Goal: Task Accomplishment & Management: Use online tool/utility

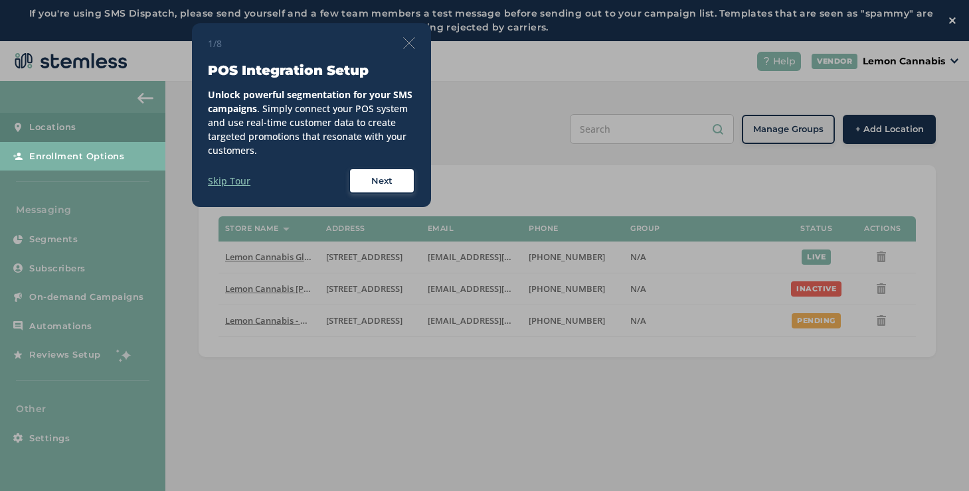
click at [417, 40] on div "1/8 POS Integration Setup Unlock powerful segmentation for your SMS campaigns .…" at bounding box center [311, 115] width 239 height 185
click at [412, 42] on img at bounding box center [409, 43] width 12 height 12
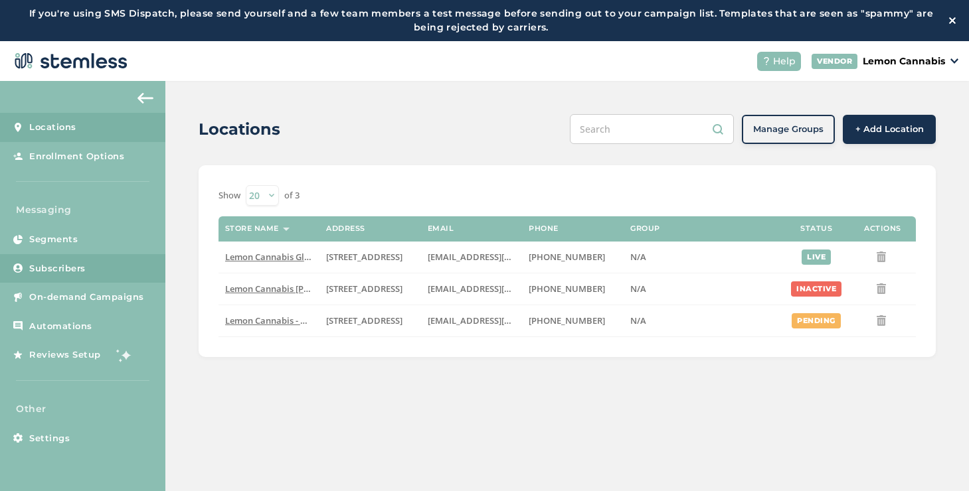
click at [143, 280] on link "Subscribers" at bounding box center [82, 268] width 165 height 29
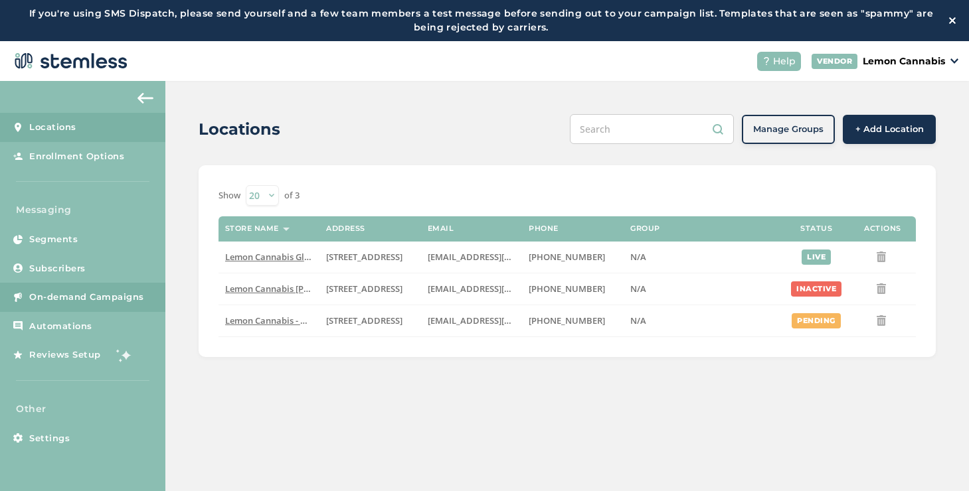
click at [142, 283] on link "On-demand Campaigns" at bounding box center [82, 297] width 165 height 29
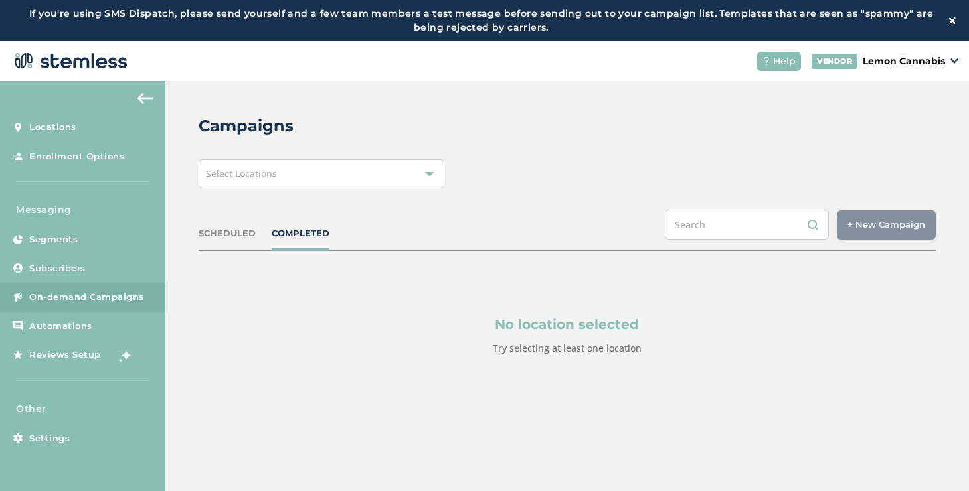
click at [238, 180] on div "Select Locations" at bounding box center [322, 173] width 246 height 29
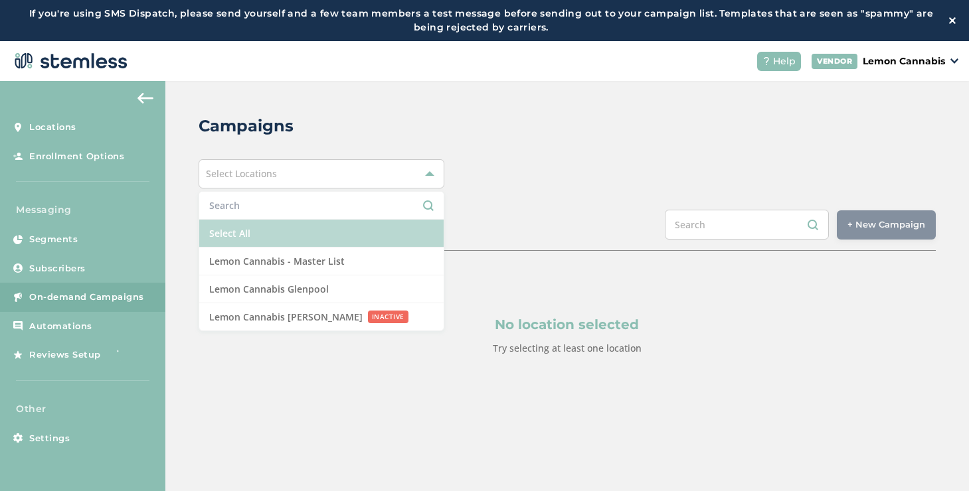
click at [234, 230] on li "Select All" at bounding box center [321, 234] width 244 height 28
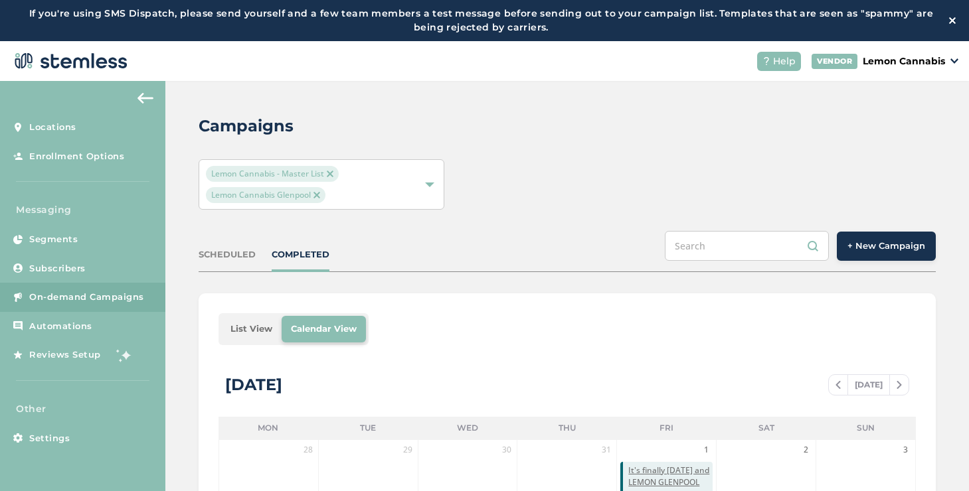
click at [888, 236] on button "+ New Campaign" at bounding box center [886, 246] width 99 height 29
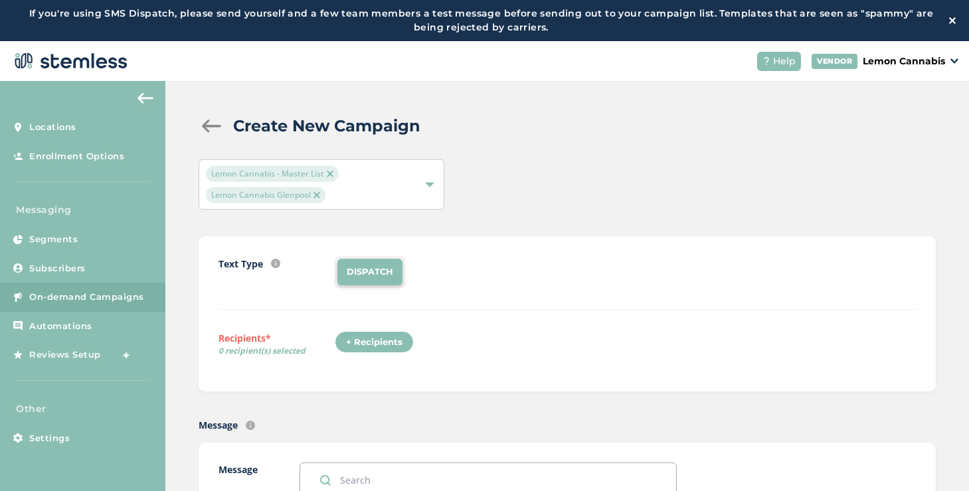
click at [361, 341] on div "+ Recipients" at bounding box center [374, 342] width 79 height 23
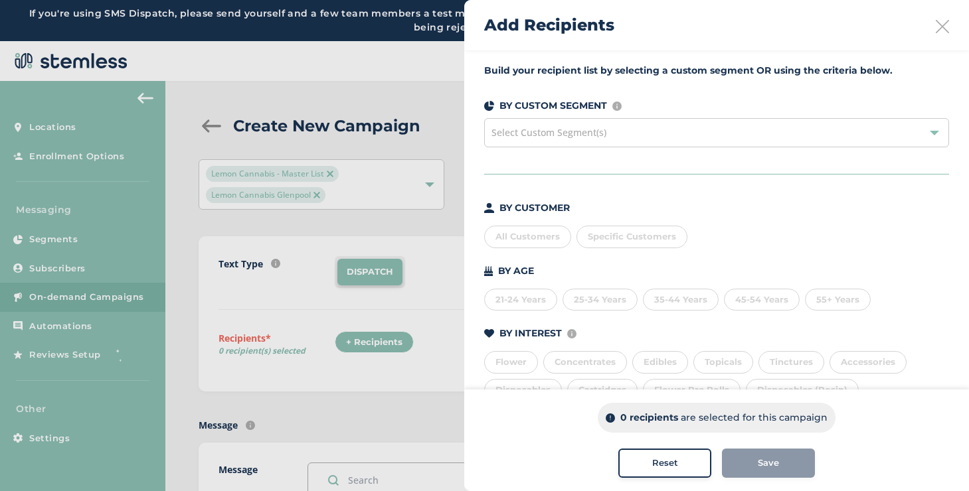
click at [532, 244] on div "All Customers" at bounding box center [527, 237] width 87 height 23
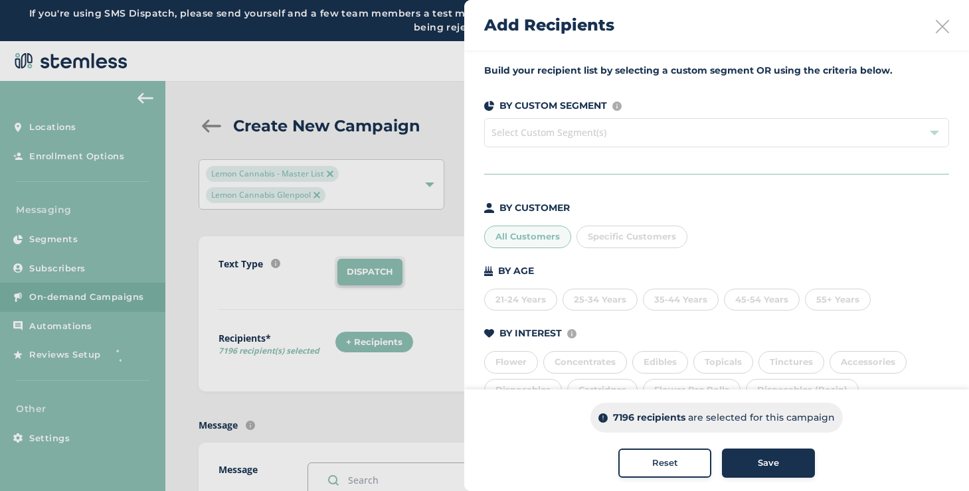
click at [530, 242] on div "All Customers" at bounding box center [527, 237] width 87 height 23
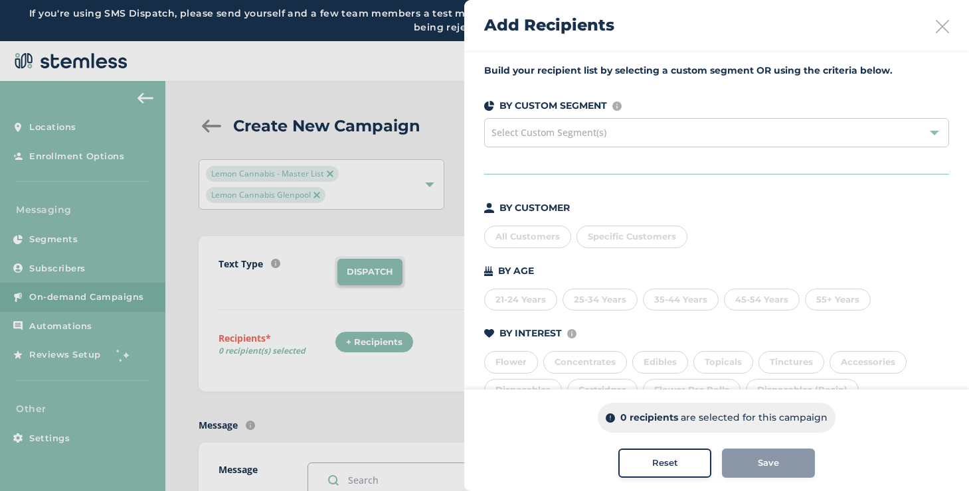
click at [671, 366] on div "Edibles" at bounding box center [660, 362] width 56 height 23
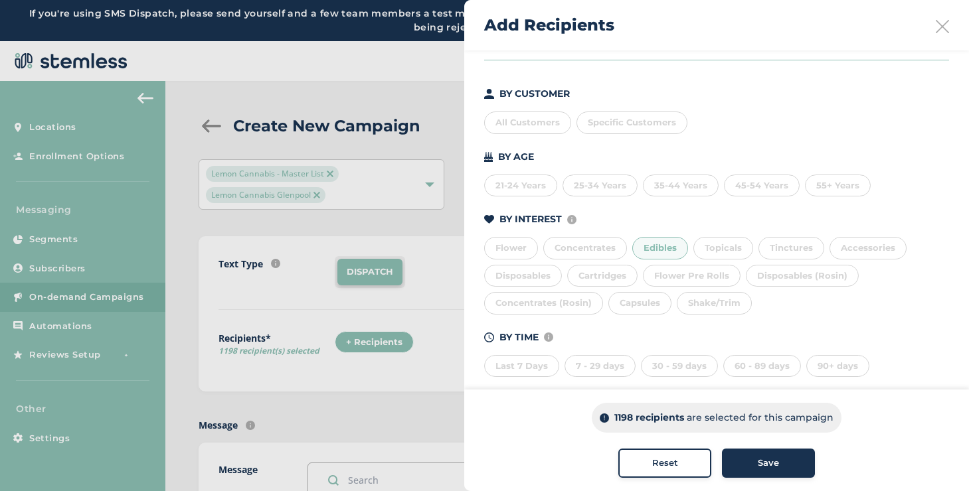
scroll to position [131, 0]
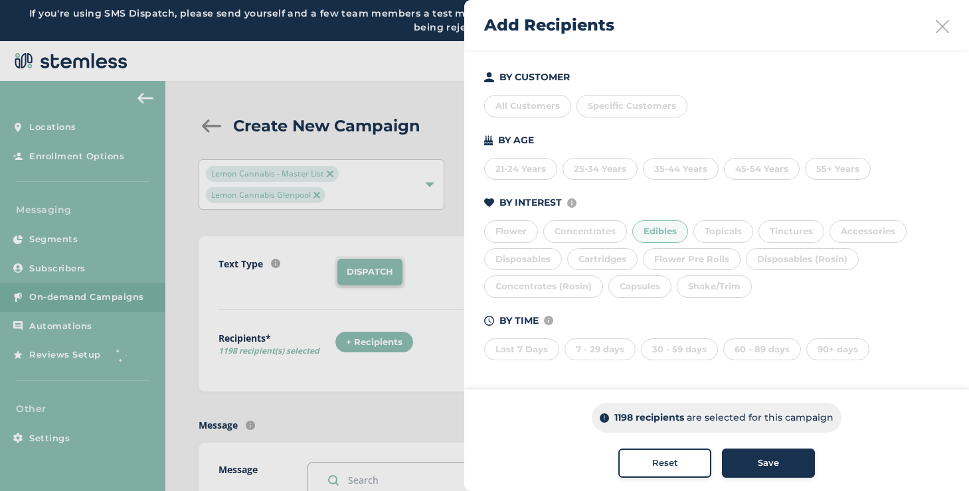
click at [643, 235] on div "Edibles" at bounding box center [660, 231] width 56 height 23
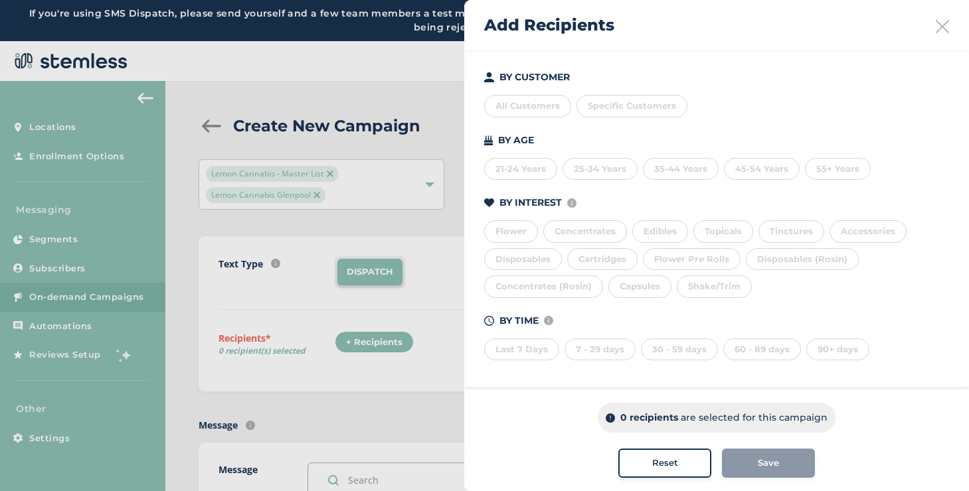
click at [606, 229] on div "Concentrates" at bounding box center [585, 231] width 84 height 23
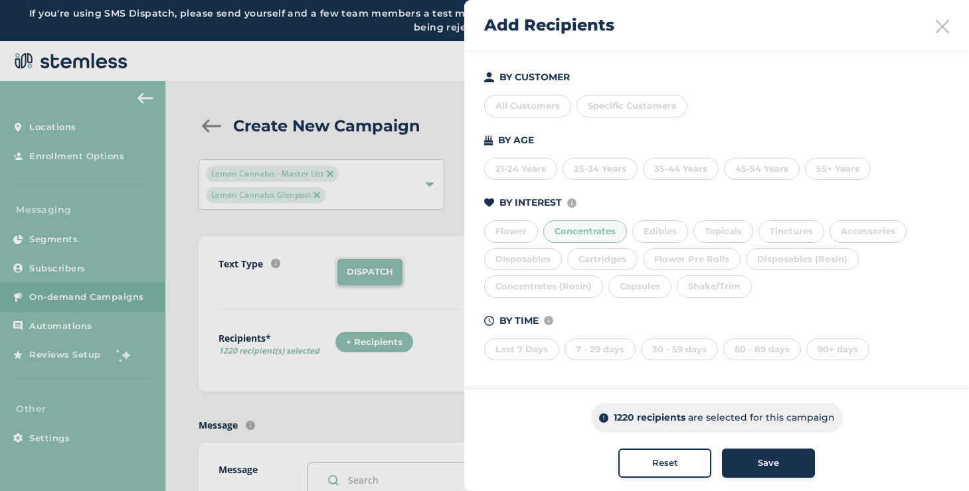
click at [606, 229] on div "Concentrates" at bounding box center [585, 231] width 84 height 23
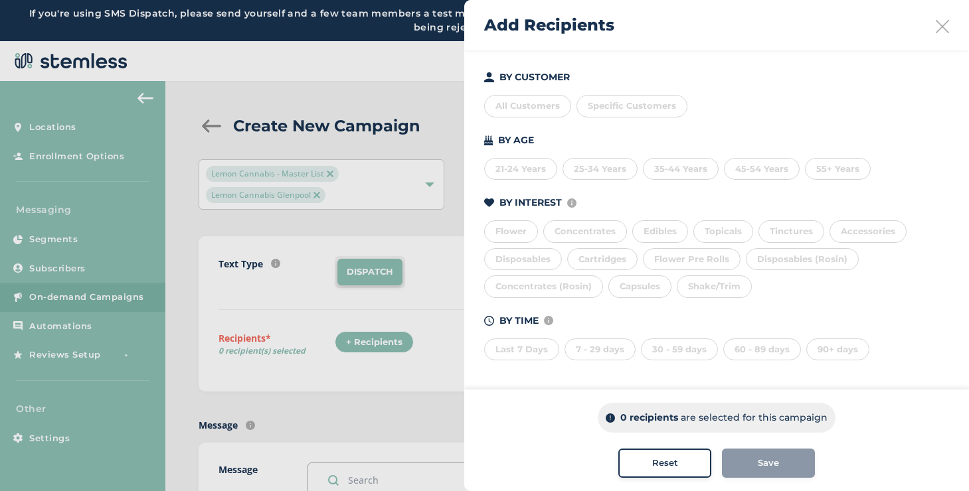
click at [602, 172] on div "25-34 Years" at bounding box center [599, 169] width 75 height 23
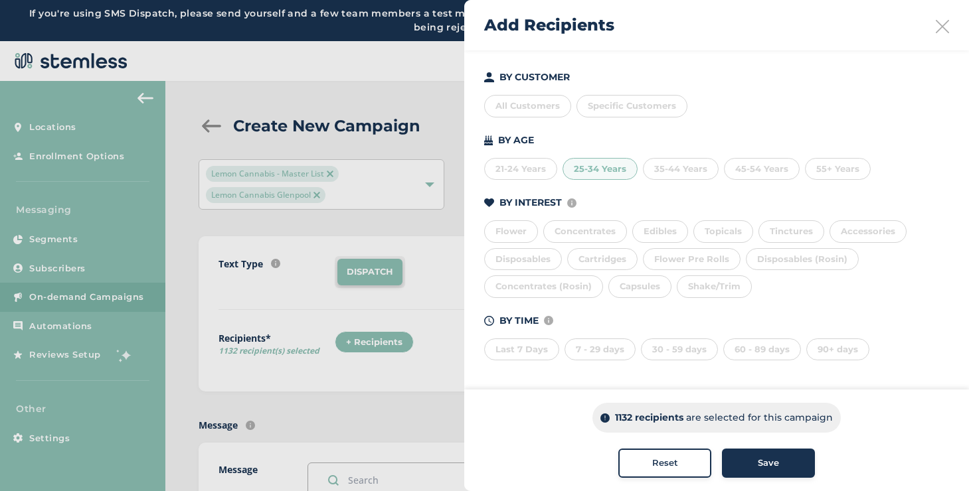
click at [602, 172] on div "25-34 Years" at bounding box center [599, 169] width 75 height 23
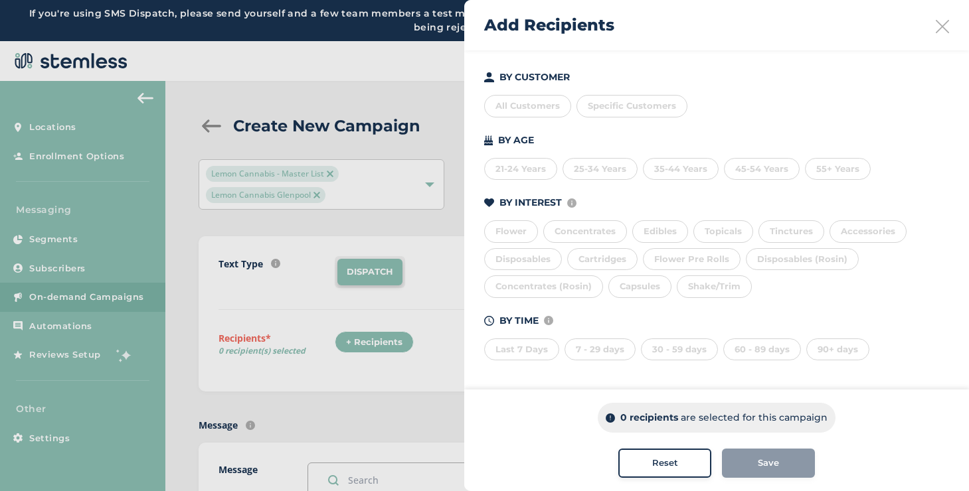
click at [681, 173] on div "35-44 Years" at bounding box center [681, 169] width 76 height 23
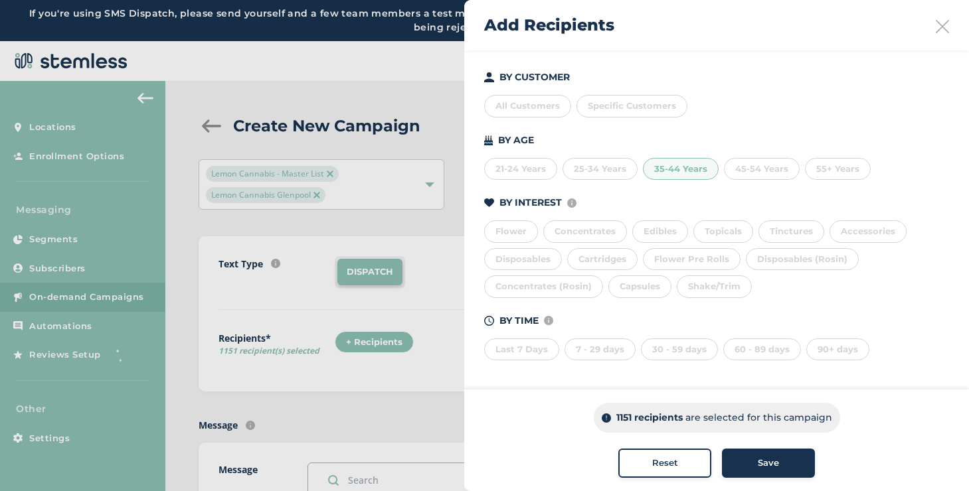
click at [681, 173] on div "35-44 Years" at bounding box center [681, 169] width 76 height 23
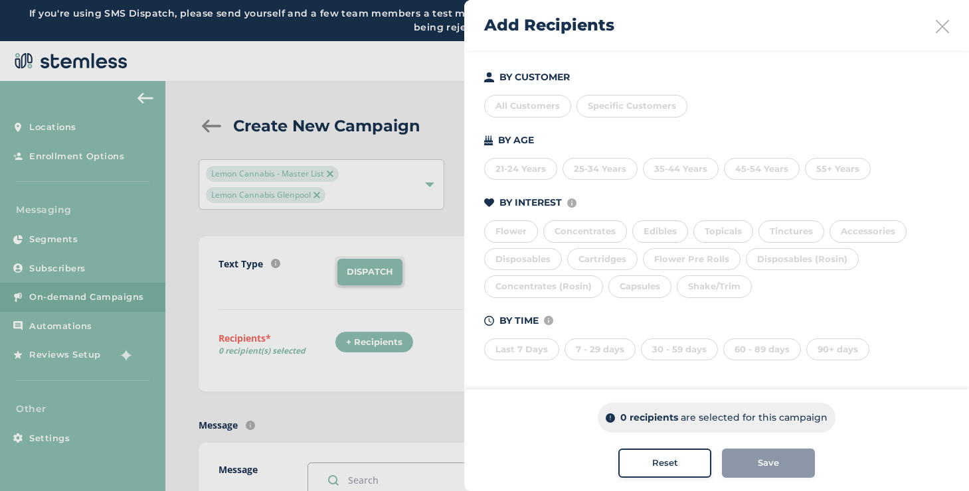
click at [528, 173] on div "21-24 Years" at bounding box center [520, 169] width 73 height 23
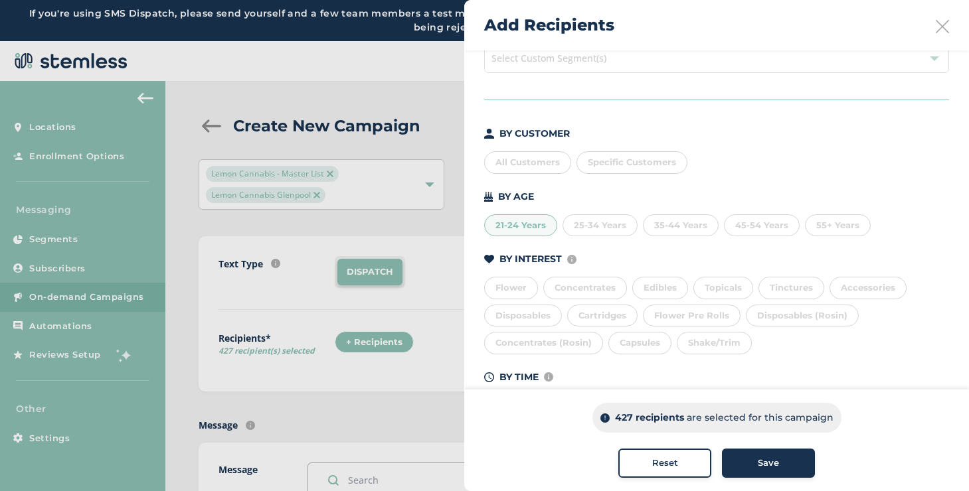
scroll to position [68, 0]
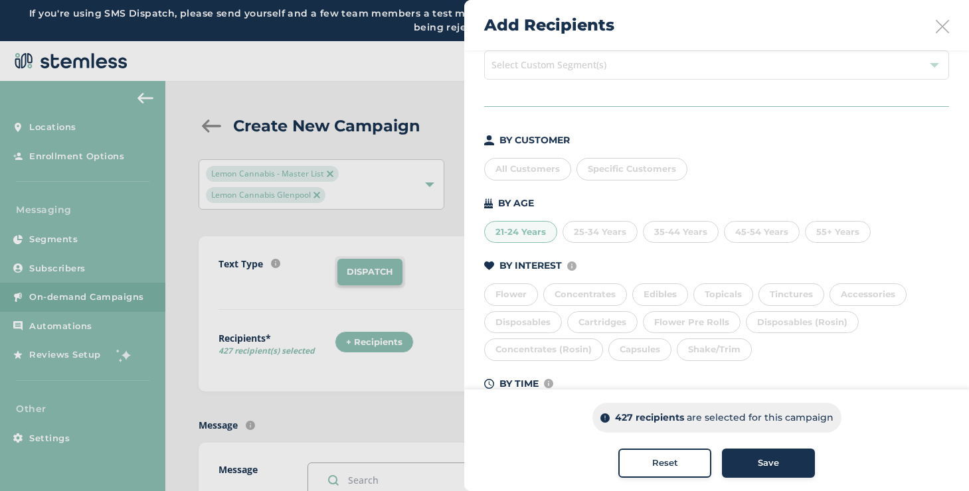
click at [538, 224] on div "21-24 Years" at bounding box center [520, 232] width 73 height 23
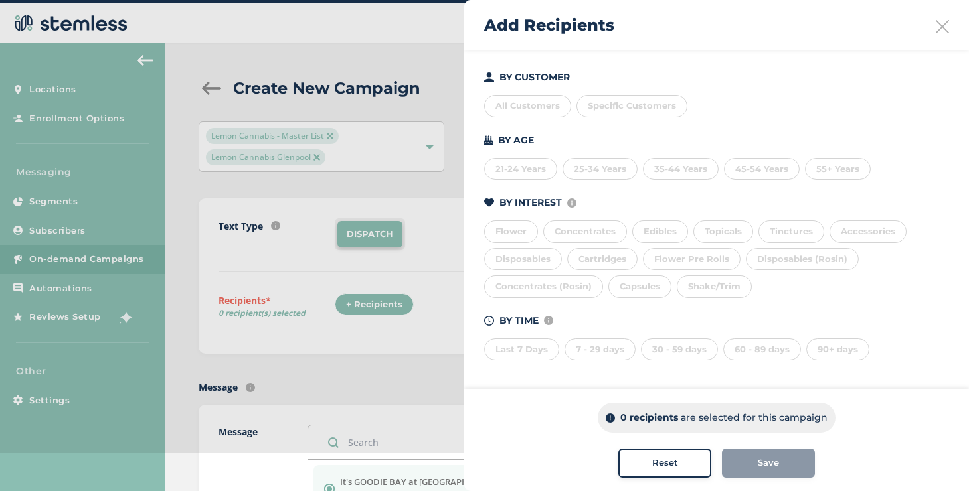
scroll to position [41, 0]
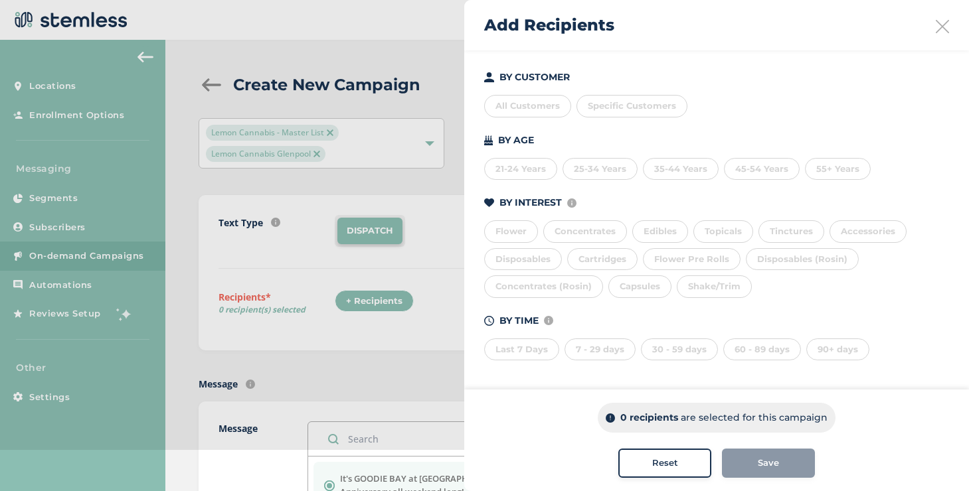
click at [525, 355] on div "Last 7 Days" at bounding box center [521, 350] width 75 height 23
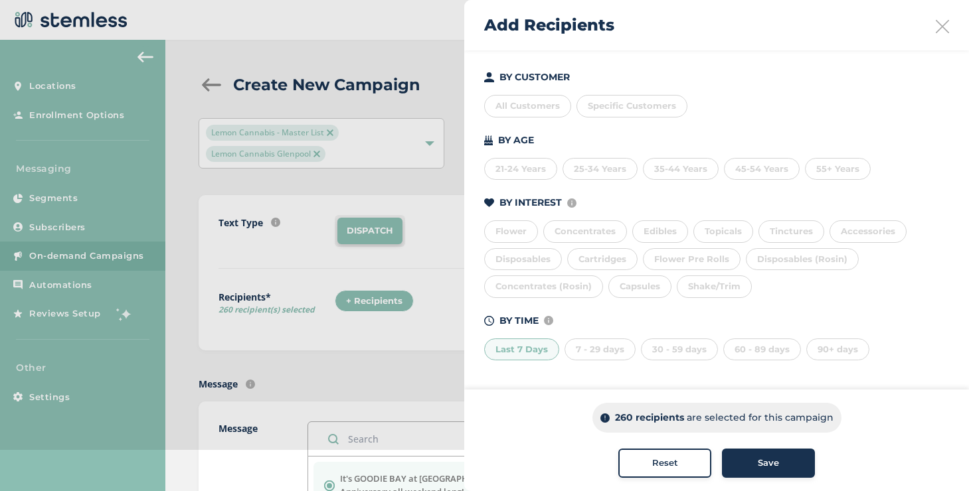
click at [538, 347] on div "Last 7 Days" at bounding box center [521, 350] width 75 height 23
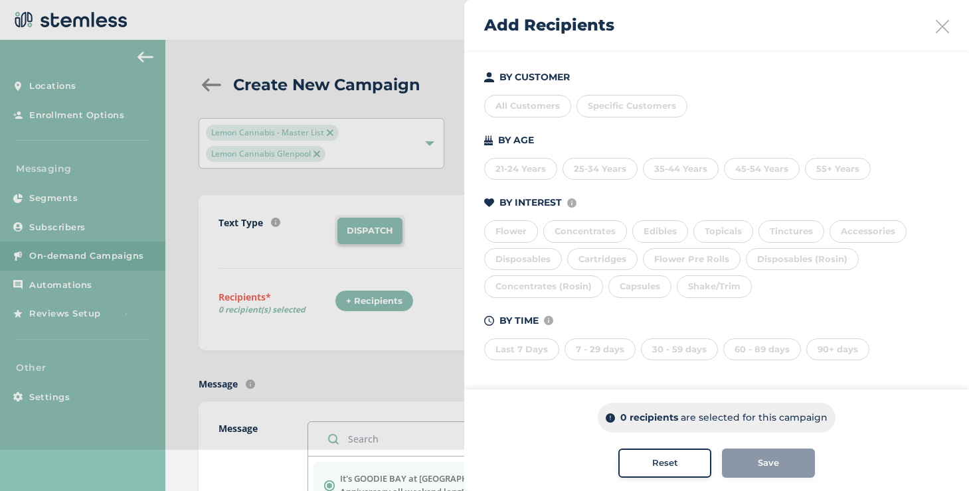
click at [841, 350] on div "90+ days" at bounding box center [837, 350] width 63 height 23
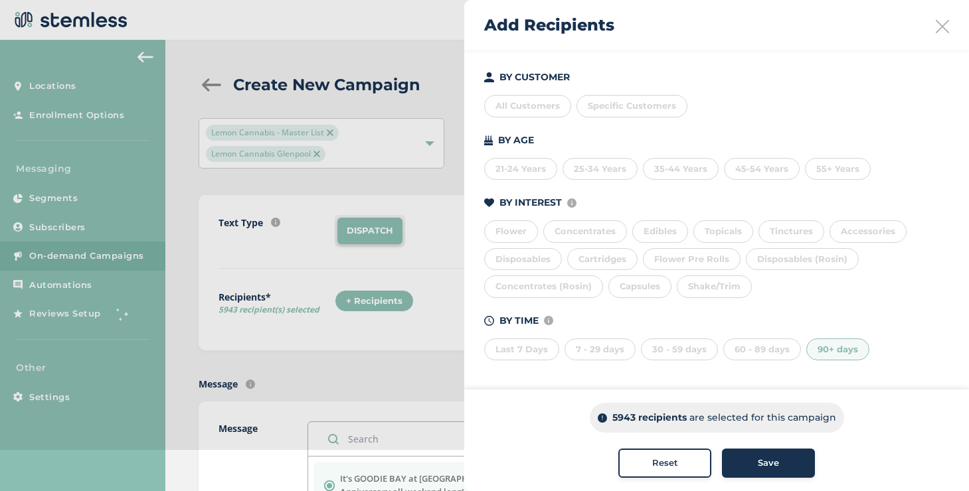
click at [771, 350] on div "60 - 89 days" at bounding box center [762, 350] width 78 height 23
click at [935, 25] on icon at bounding box center [941, 26] width 13 height 13
